Goal: Transaction & Acquisition: Purchase product/service

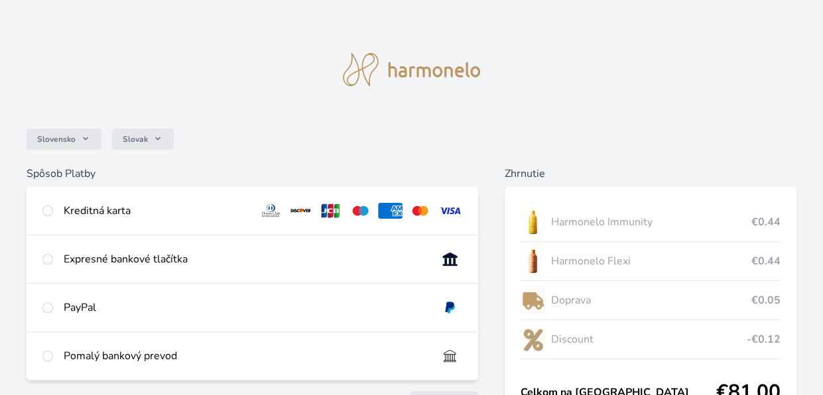
click at [50, 349] on div at bounding box center [47, 356] width 11 height 16
radio input "true"
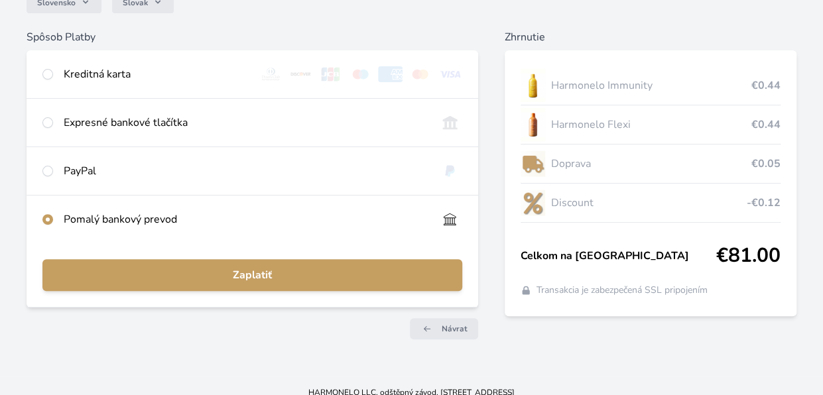
scroll to position [149, 0]
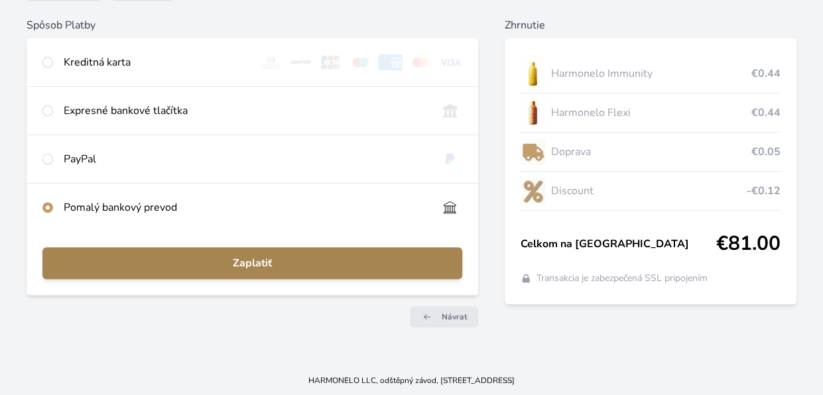
click at [241, 265] on span "Zaplatiť" at bounding box center [252, 263] width 399 height 16
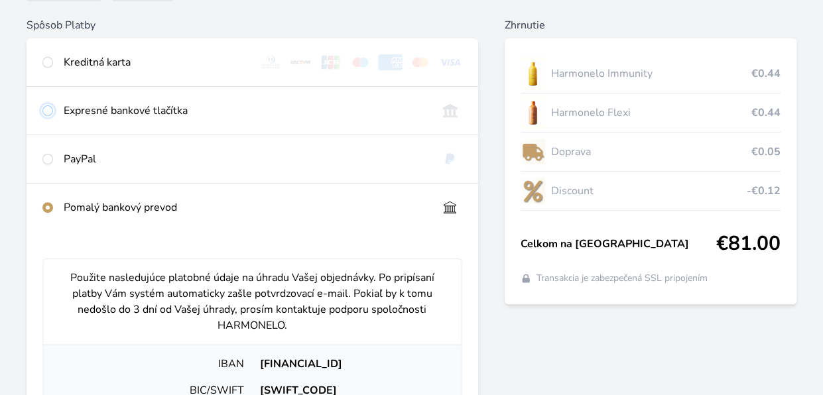
click at [51, 108] on input "radio" at bounding box center [47, 110] width 11 height 11
radio input "true"
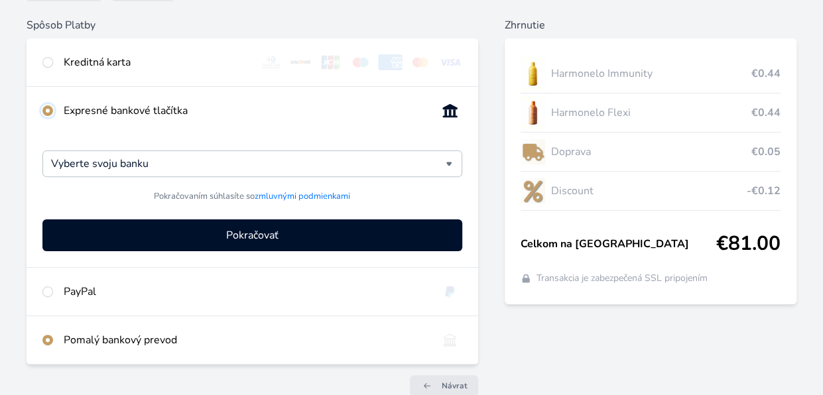
radio input "false"
click at [450, 162] on div "Vyberte svoju banku" at bounding box center [252, 164] width 420 height 27
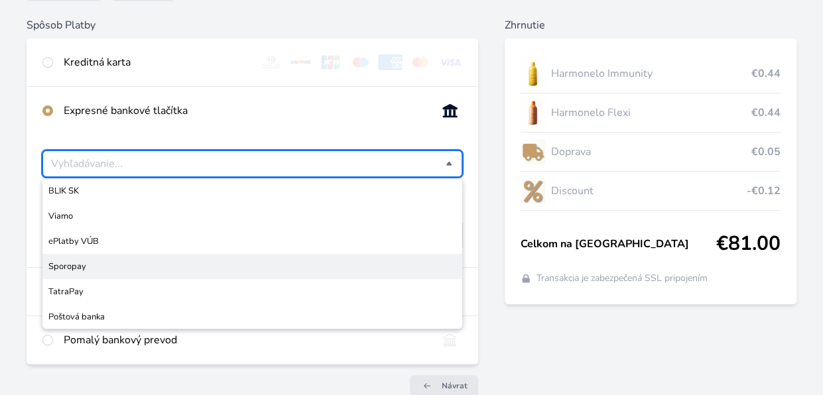
click at [204, 266] on span "Sporopay" at bounding box center [252, 266] width 408 height 13
type input "Sporopay"
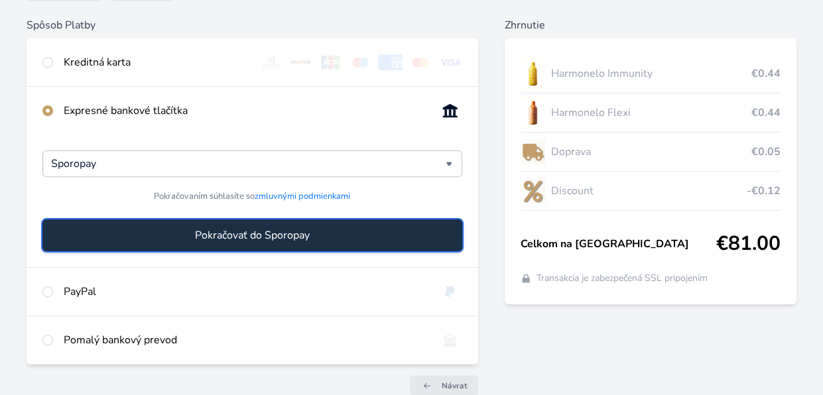
click at [266, 233] on span "Pokračovať do Sporopay" at bounding box center [252, 235] width 115 height 16
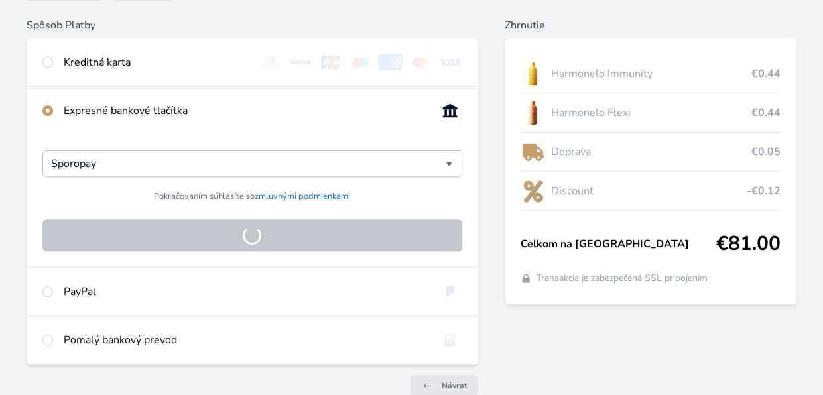
scroll to position [117, 0]
